Goal: Information Seeking & Learning: Learn about a topic

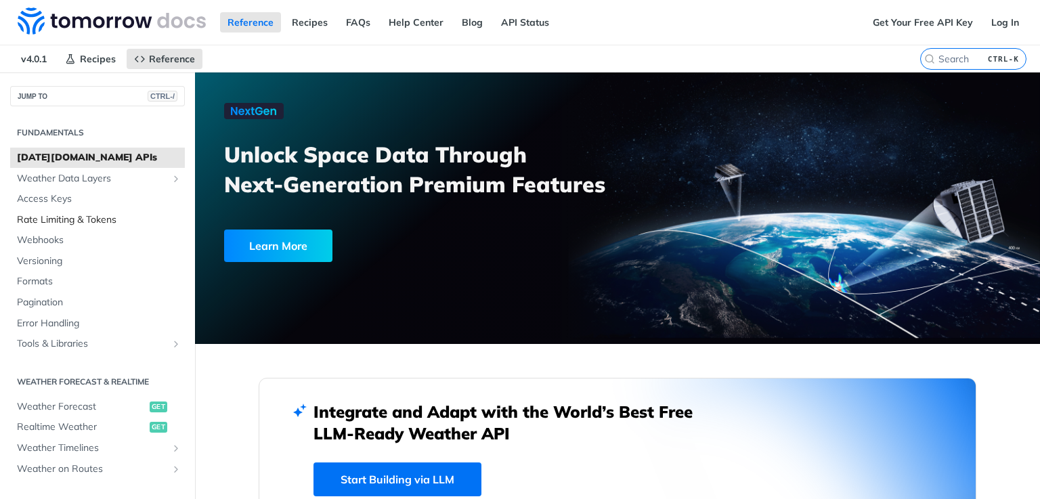
click at [104, 221] on span "Rate Limiting & Tokens" at bounding box center [99, 220] width 164 height 14
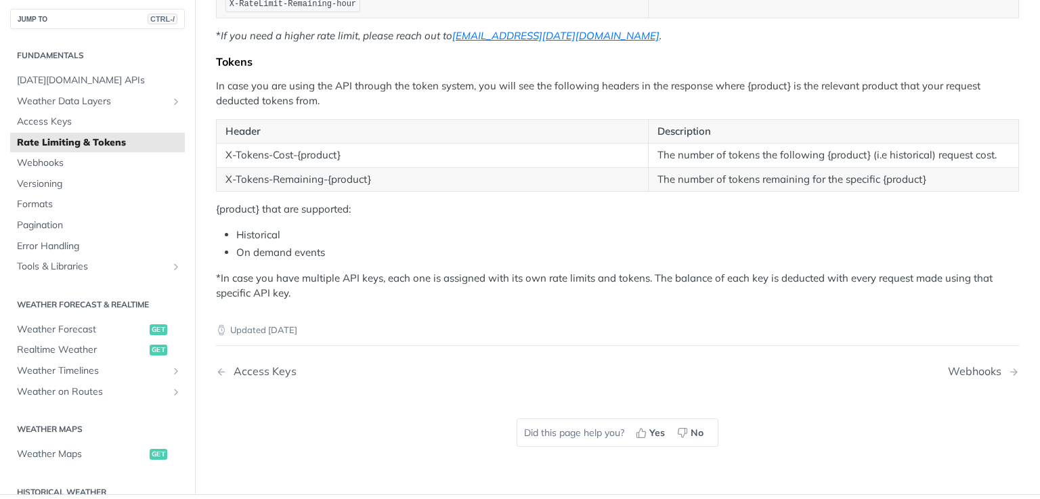
scroll to position [396, 0]
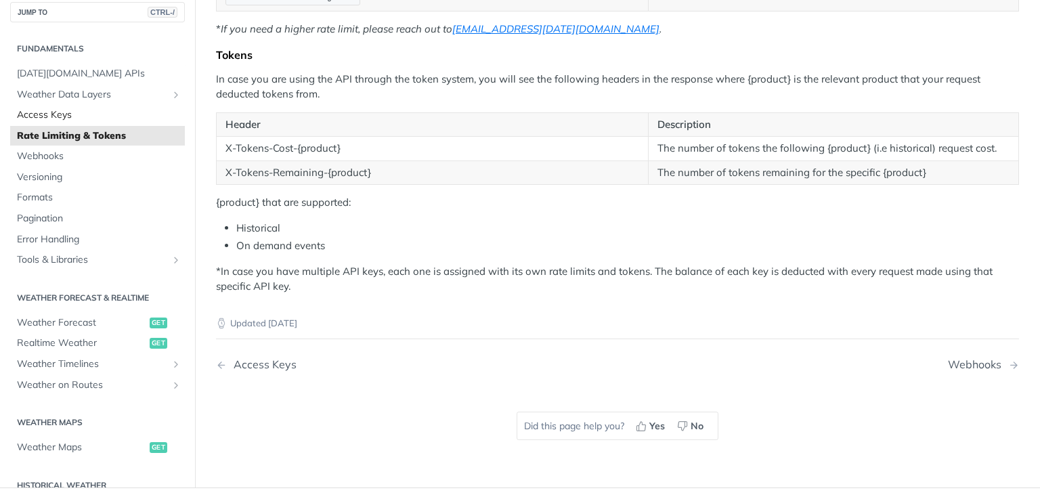
click at [68, 114] on span "Access Keys" at bounding box center [99, 115] width 164 height 14
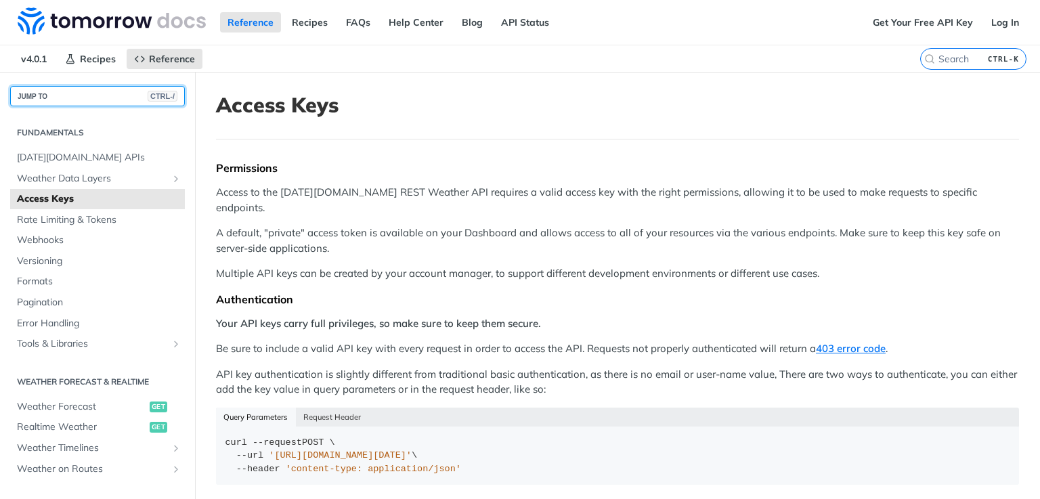
click at [85, 95] on button "JUMP TO CTRL-/" at bounding box center [97, 96] width 175 height 20
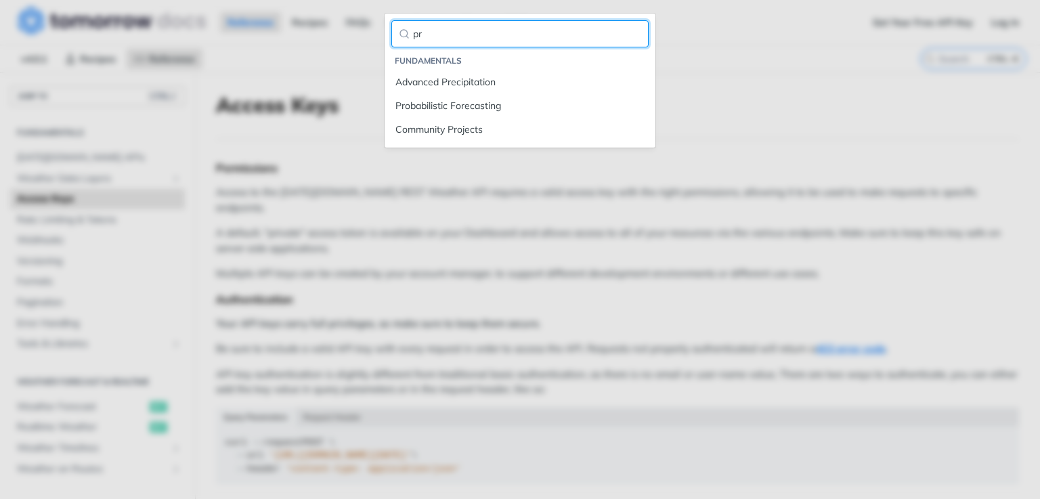
type input "p"
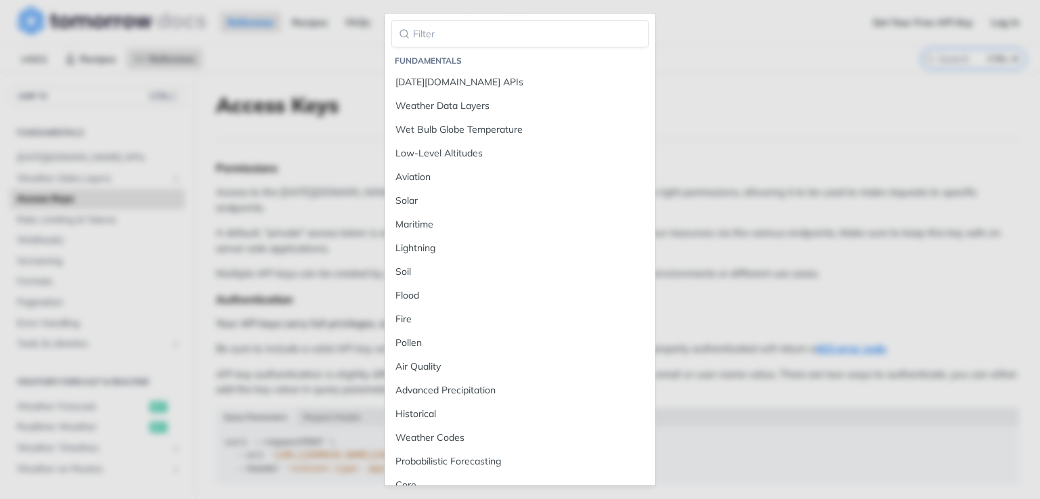
click at [736, 106] on main "JUMP TO CTRL-/ Fundamentals Tomorrow.io APIs Weather Data Layers Core Probabili…" at bounding box center [520, 379] width 1040 height 615
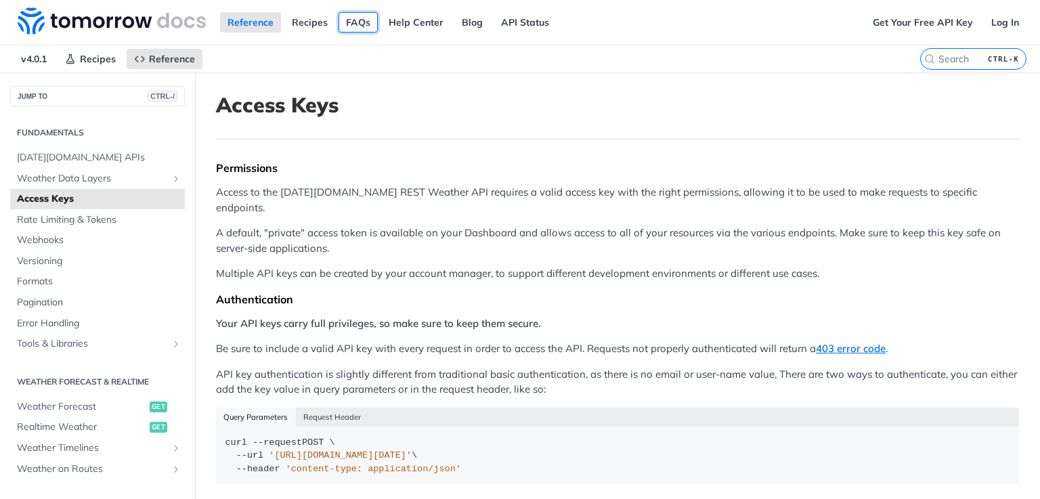
click at [357, 20] on link "FAQs" at bounding box center [357, 22] width 39 height 20
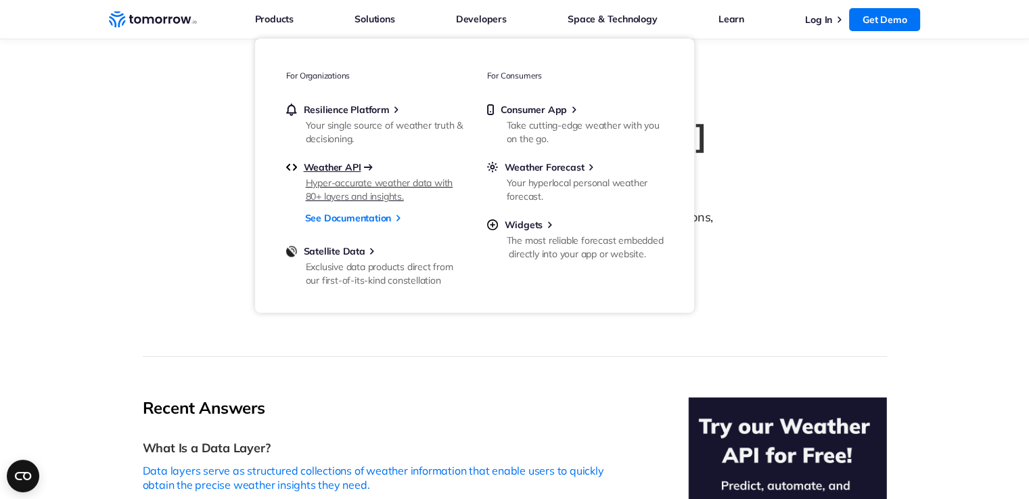
click at [335, 169] on span "Weather API" at bounding box center [333, 167] width 58 height 12
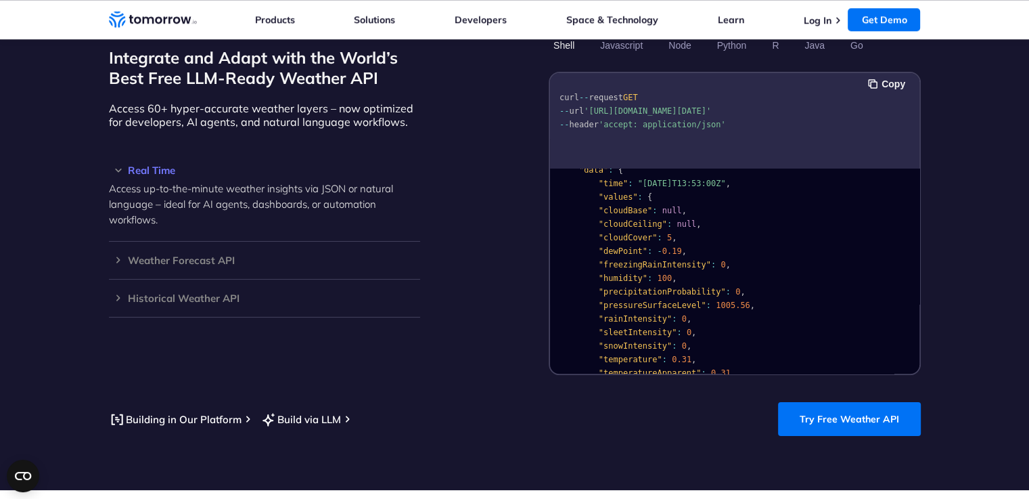
scroll to position [36, 0]
